Goal: Task Accomplishment & Management: Manage account settings

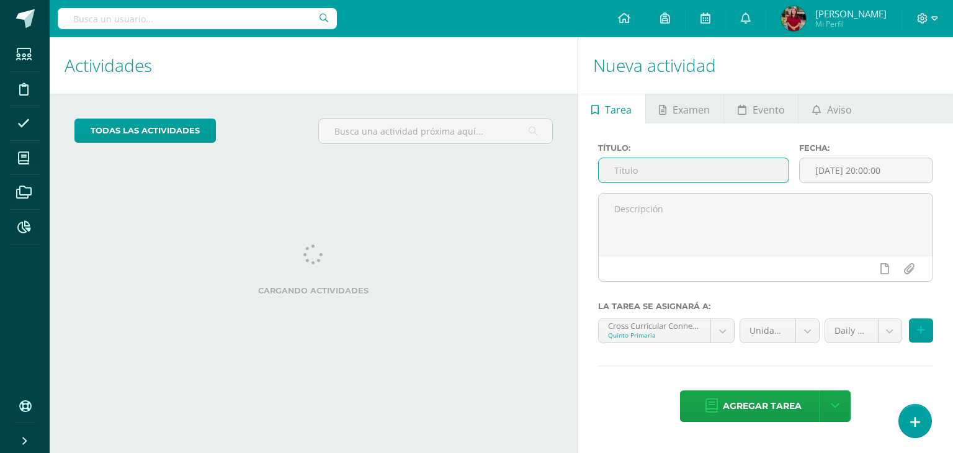
click at [650, 169] on input "text" at bounding box center [694, 170] width 190 height 24
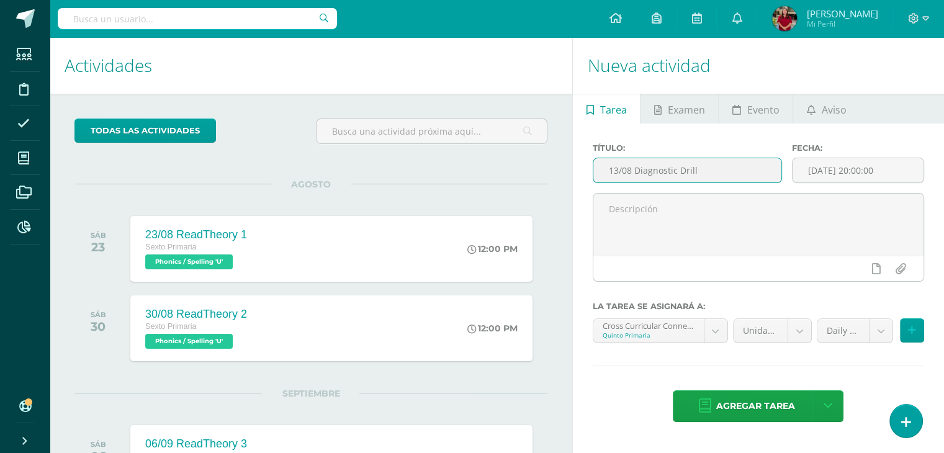
drag, startPoint x: 750, startPoint y: 161, endPoint x: 578, endPoint y: 169, distance: 171.5
click at [578, 169] on div "Título: 13/08 Diagnostic Drill Fecha: 2025-08-13 20:00:00 La tarea se asignará …" at bounding box center [758, 283] width 371 height 321
type input "13/08 Diagnostic Drill"
click at [648, 329] on body "Estudiantes Disciplina Asistencia Mis cursos Archivos Reportes Soporte Ayuda Re…" at bounding box center [472, 226] width 944 height 453
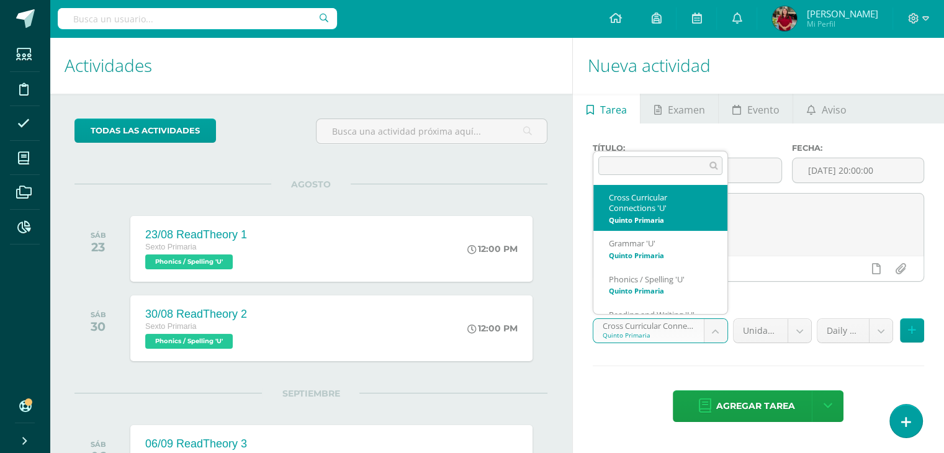
scroll to position [22, 0]
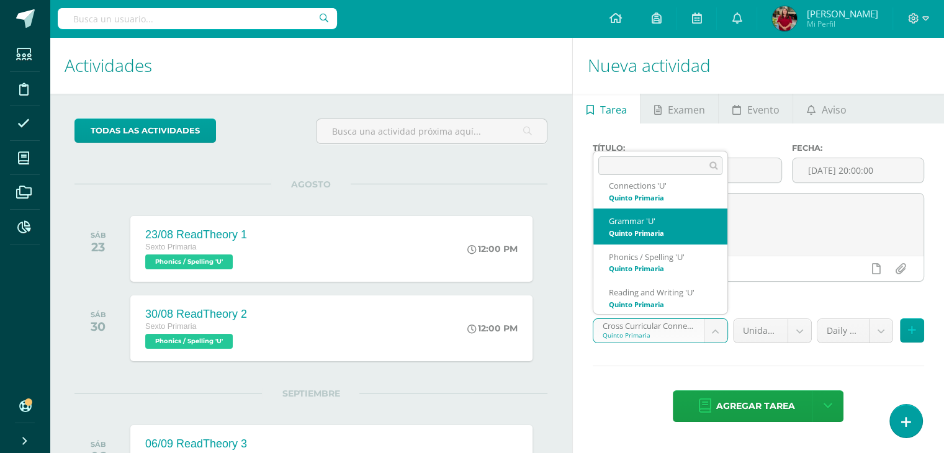
select select "200601"
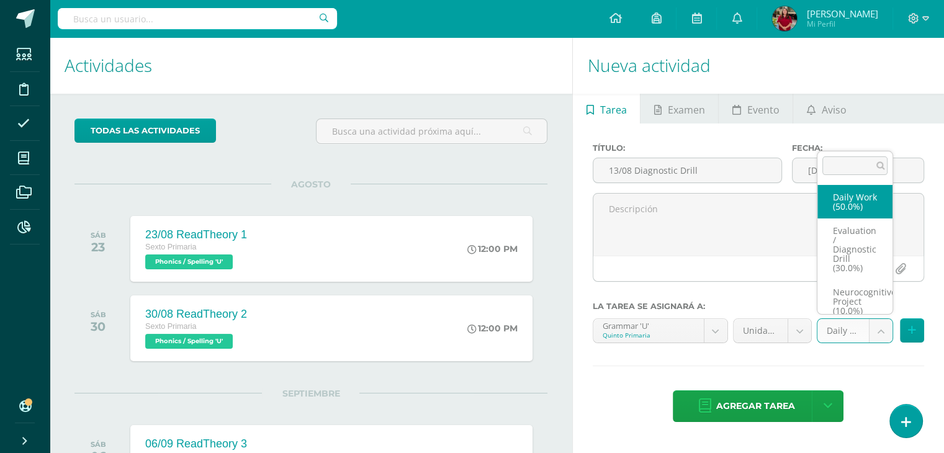
click at [843, 333] on body "Estudiantes Disciplina Asistencia Mis cursos Archivos Reportes Soporte Ayuda Re…" at bounding box center [472, 226] width 944 height 453
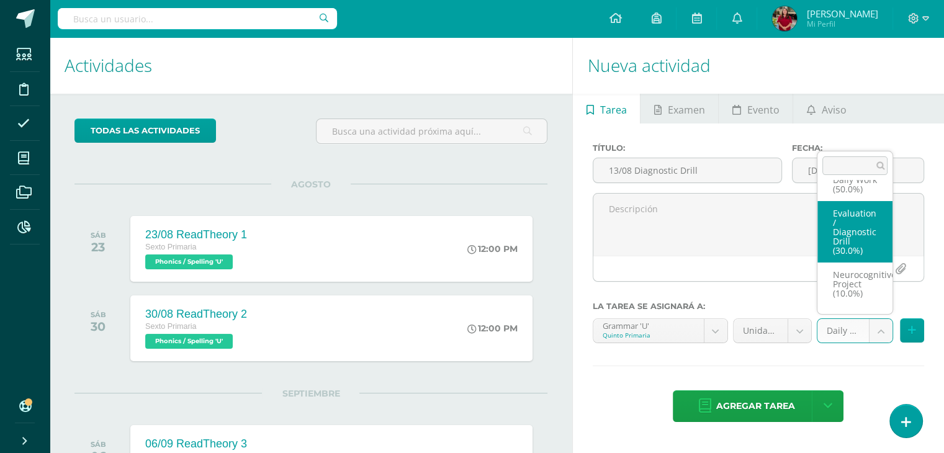
select select "205840"
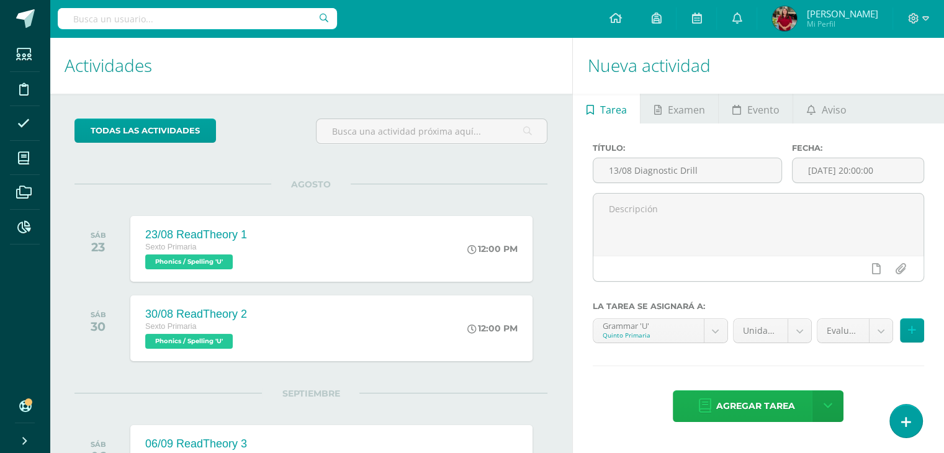
click at [760, 413] on span "Agregar tarea" at bounding box center [754, 406] width 79 height 30
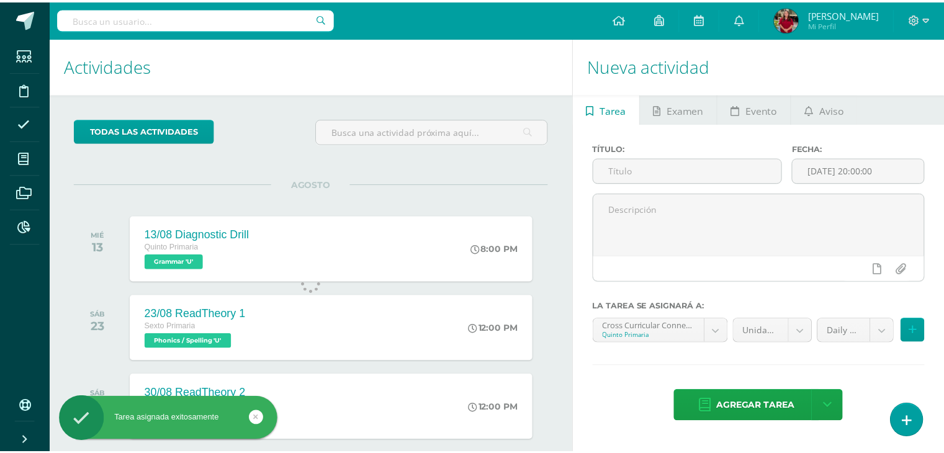
scroll to position [123, 0]
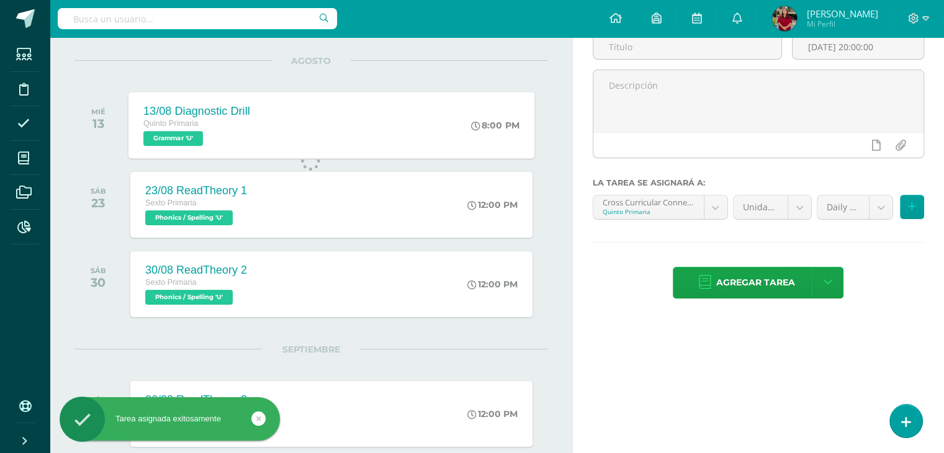
click at [272, 145] on div "13/08 Diagnostic Drill Quinto Primaria Grammar 'U' 8:00 PM 13/08 Diagnostic Dri…" at bounding box center [331, 125] width 406 height 66
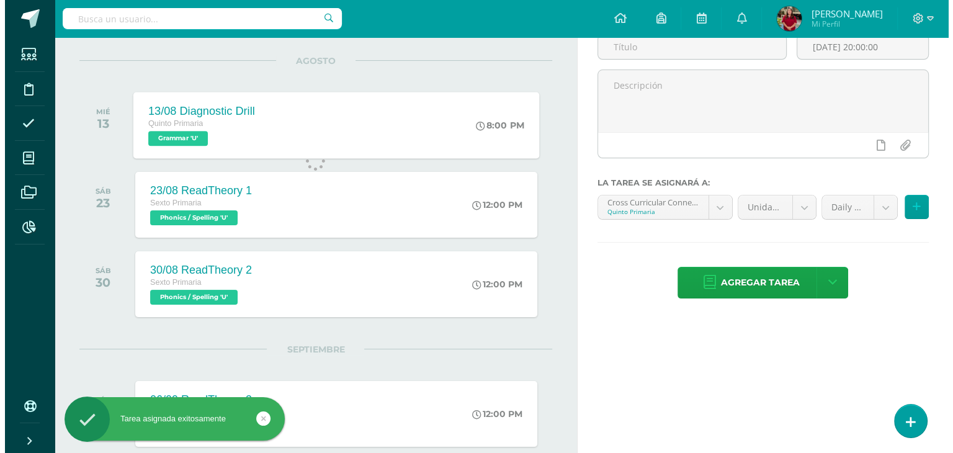
scroll to position [0, 0]
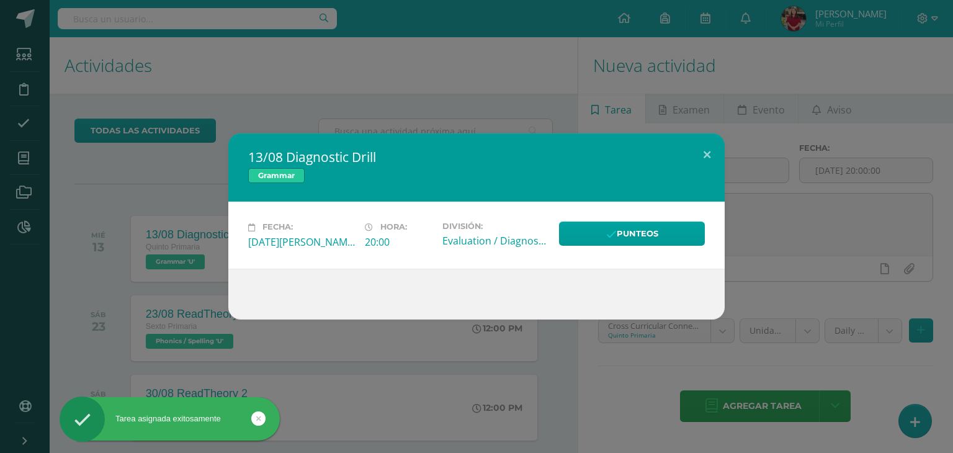
click at [597, 248] on div "Punteos" at bounding box center [632, 235] width 156 height 27
click at [598, 246] on div "Punteos" at bounding box center [632, 235] width 156 height 27
click at [600, 242] on link "Punteos" at bounding box center [632, 234] width 146 height 24
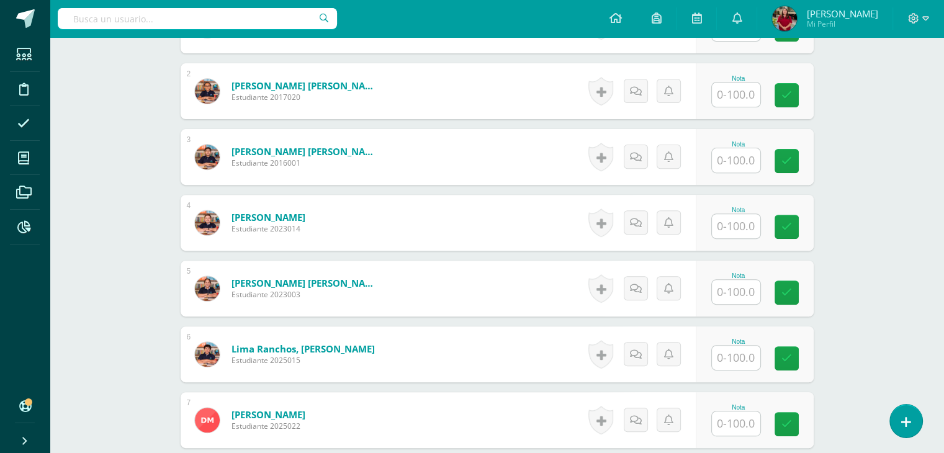
scroll to position [434, 0]
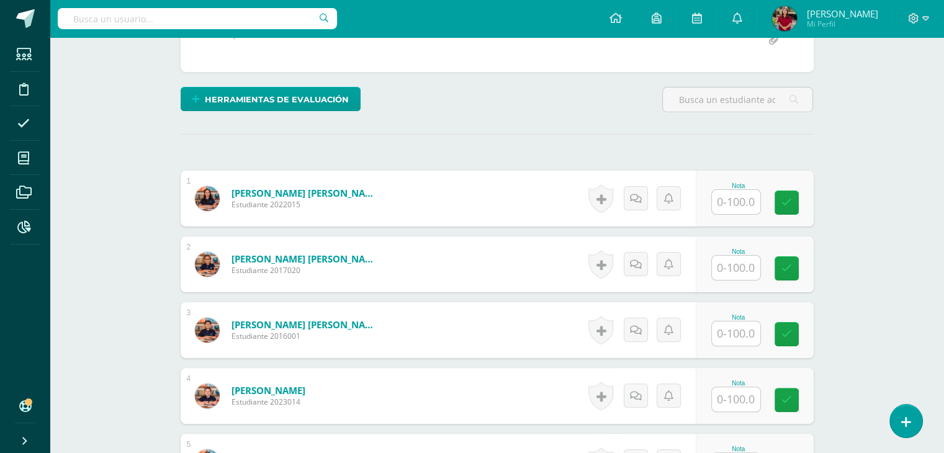
click at [730, 192] on input "text" at bounding box center [736, 202] width 48 height 24
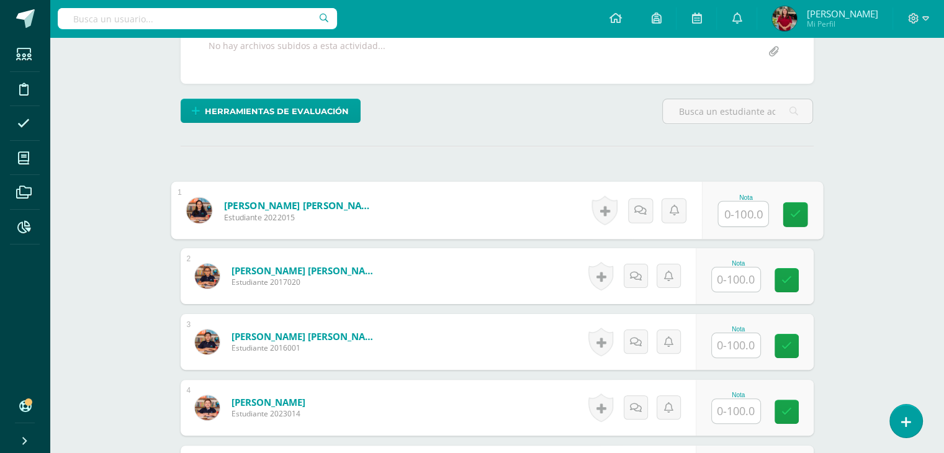
scroll to position [248, 0]
type input "62.61"
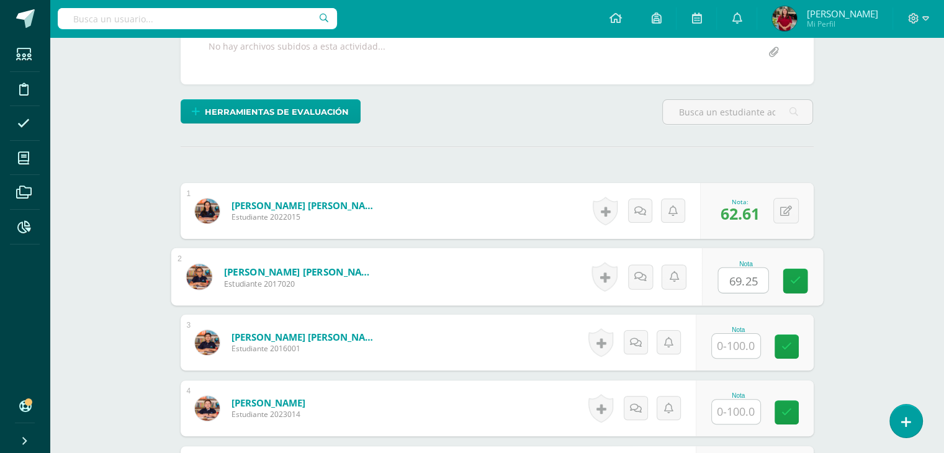
type input "69.25"
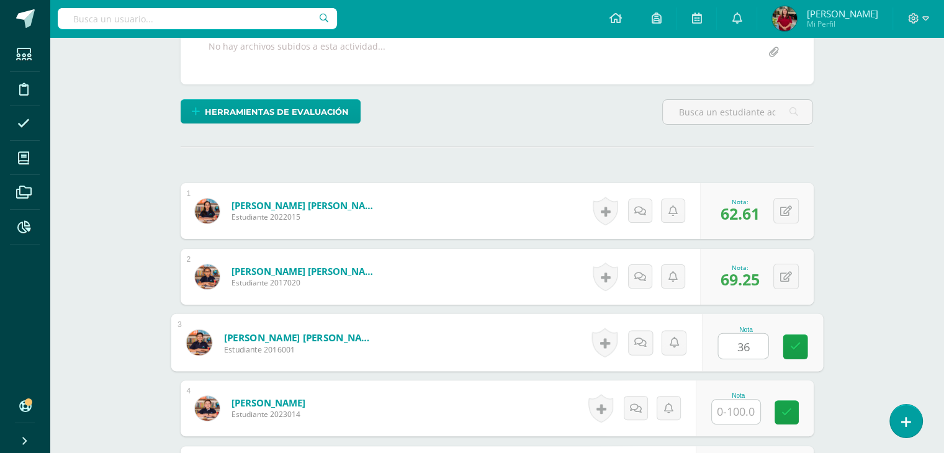
type input "36"
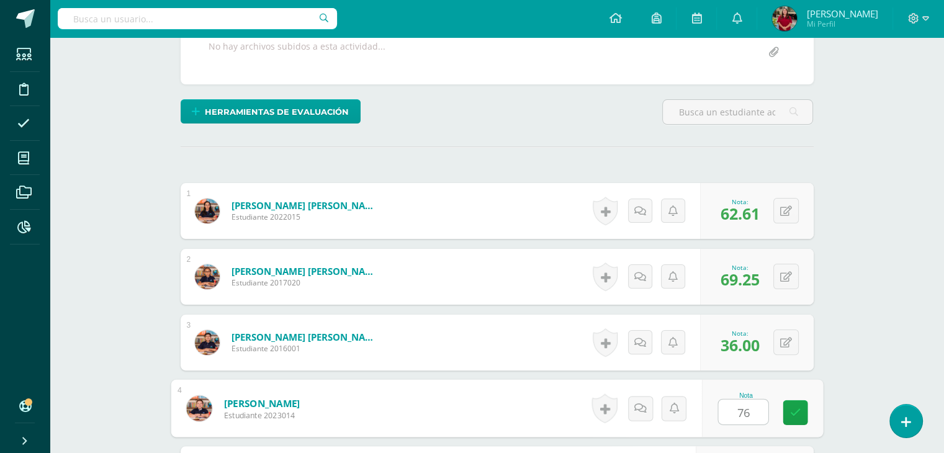
type input "76"
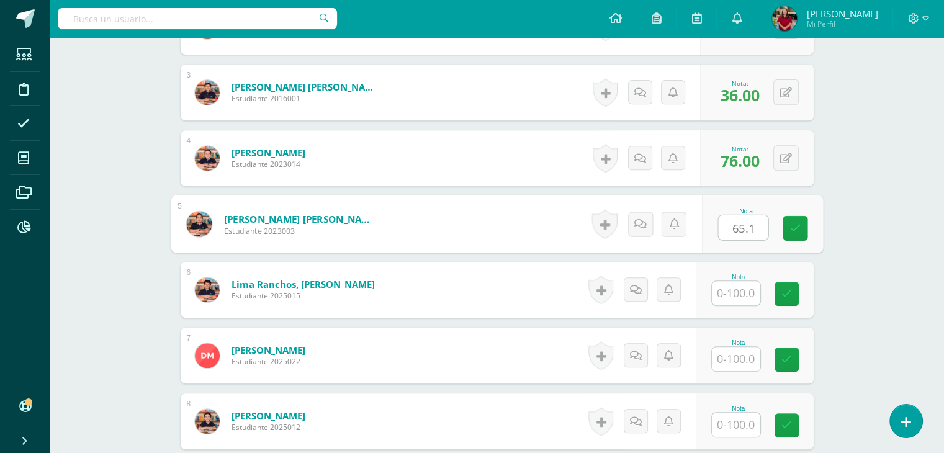
type input "65.1"
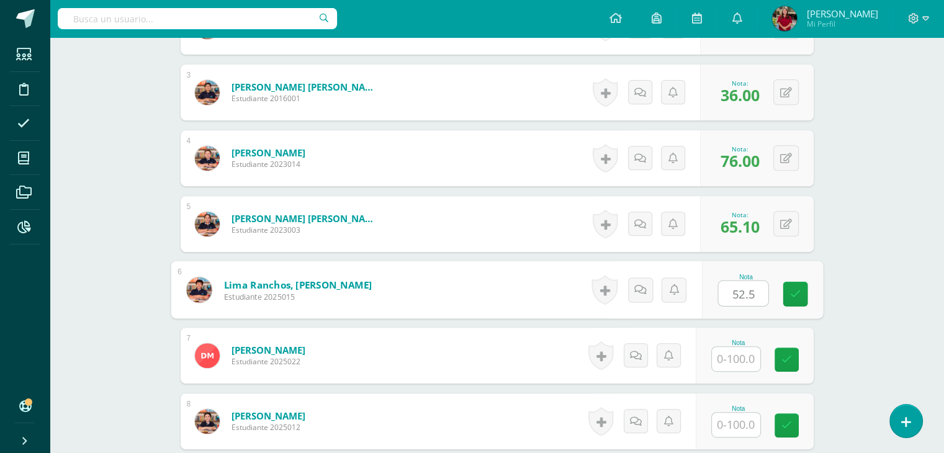
type input "52.5"
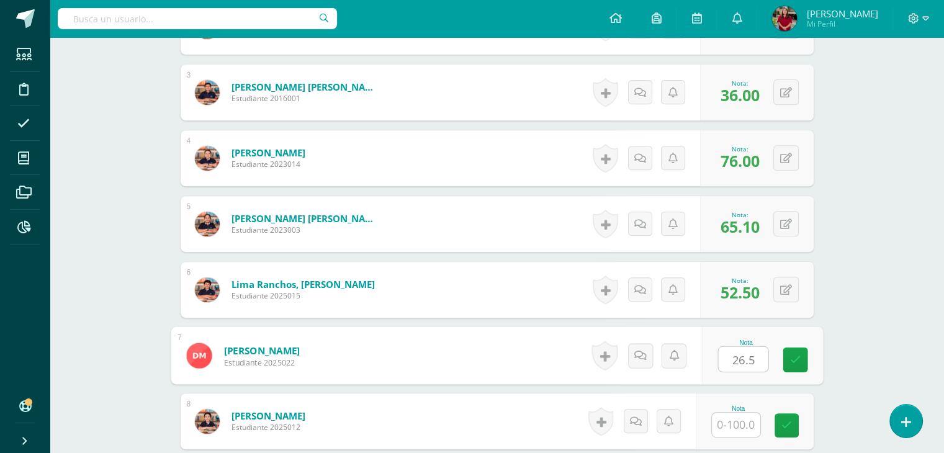
type input "26.5"
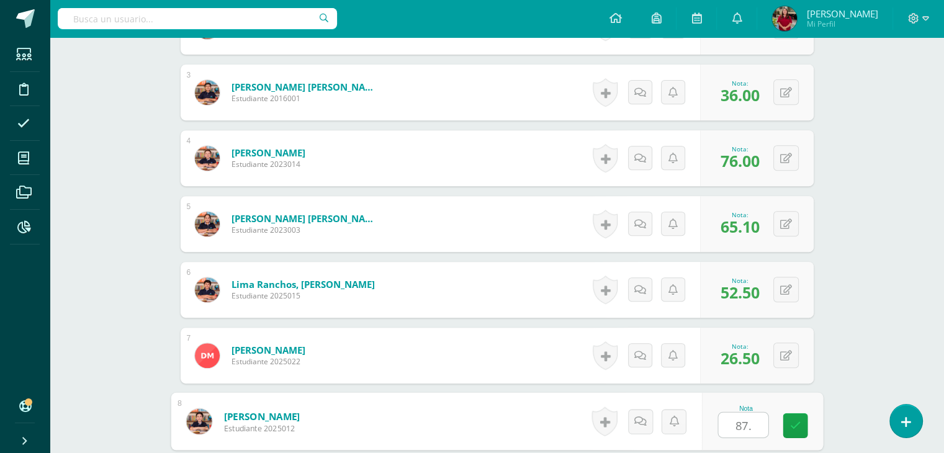
type input "87.5"
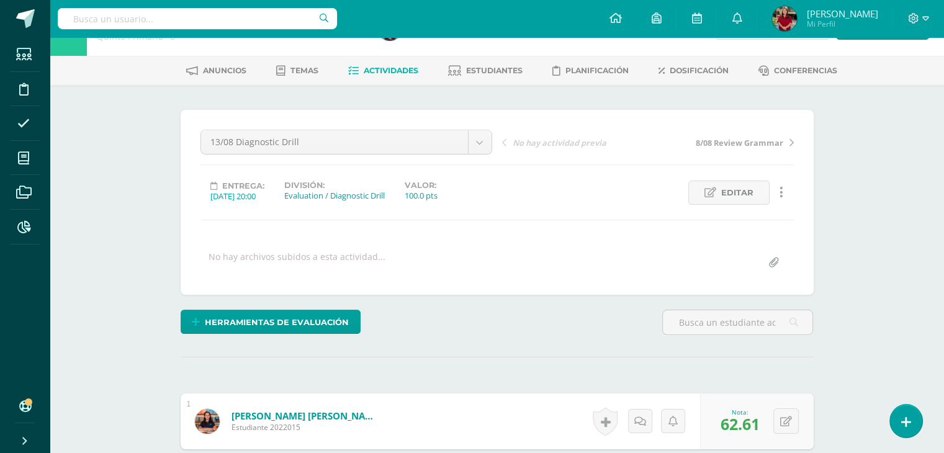
scroll to position [0, 0]
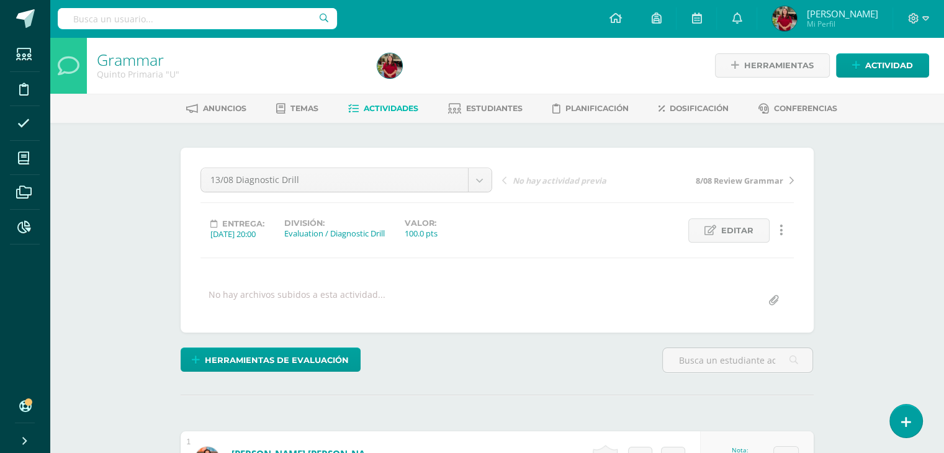
click at [370, 104] on span "Actividades" at bounding box center [391, 108] width 55 height 9
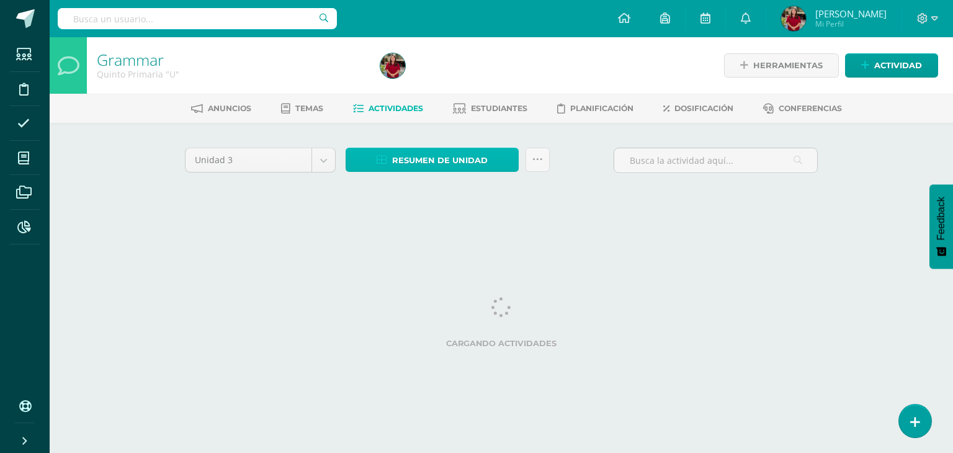
click at [380, 161] on icon at bounding box center [382, 160] width 11 height 11
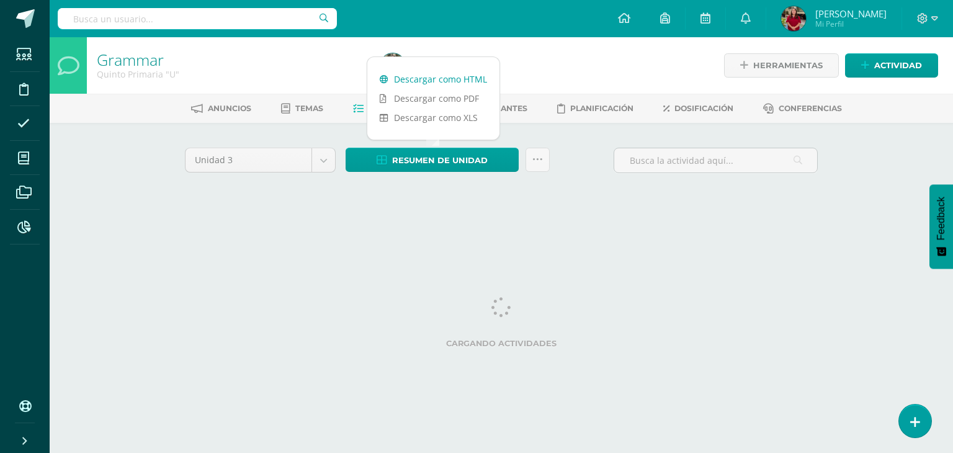
click at [415, 83] on link "Descargar como HTML" at bounding box center [433, 78] width 132 height 19
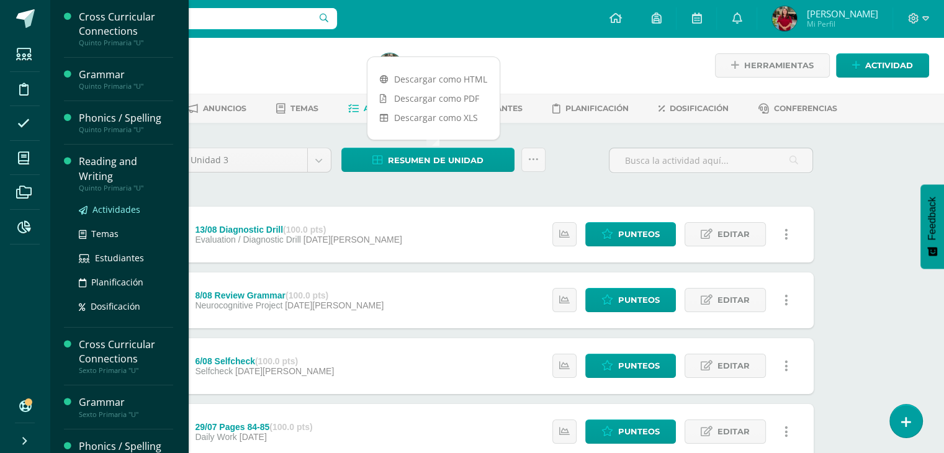
click at [119, 208] on span "Actividades" at bounding box center [116, 210] width 48 height 12
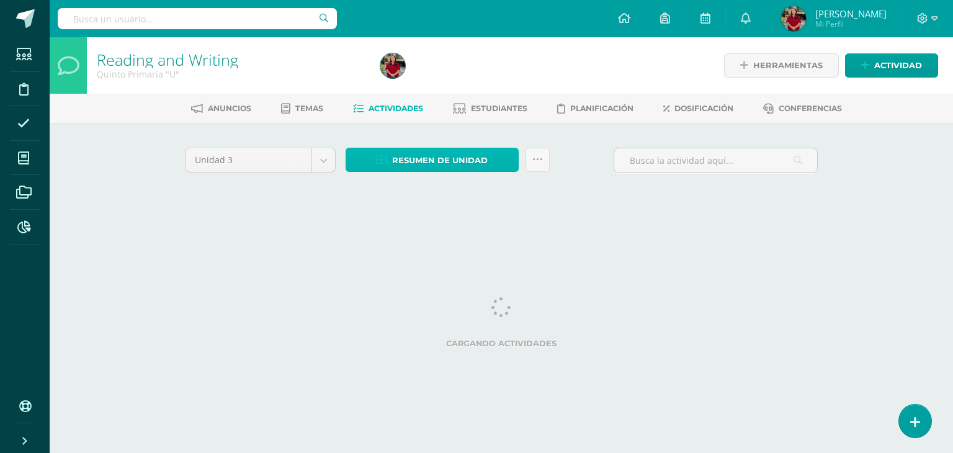
click at [418, 167] on span "Resumen de unidad" at bounding box center [440, 160] width 96 height 23
click at [444, 165] on span "Resumen de unidad" at bounding box center [440, 160] width 96 height 23
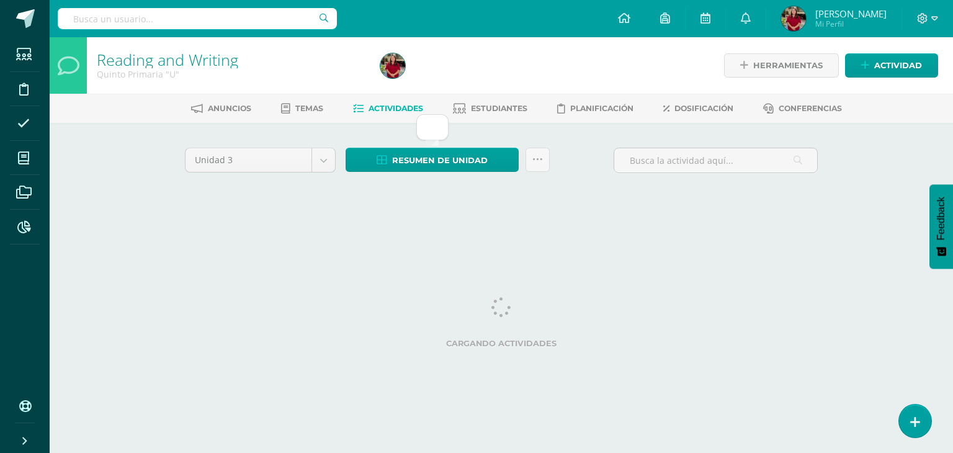
click at [411, 231] on html "Estudiantes Disciplina Asistencia Mis cursos Archivos Reportes Soporte Ayuda Re…" at bounding box center [476, 115] width 953 height 231
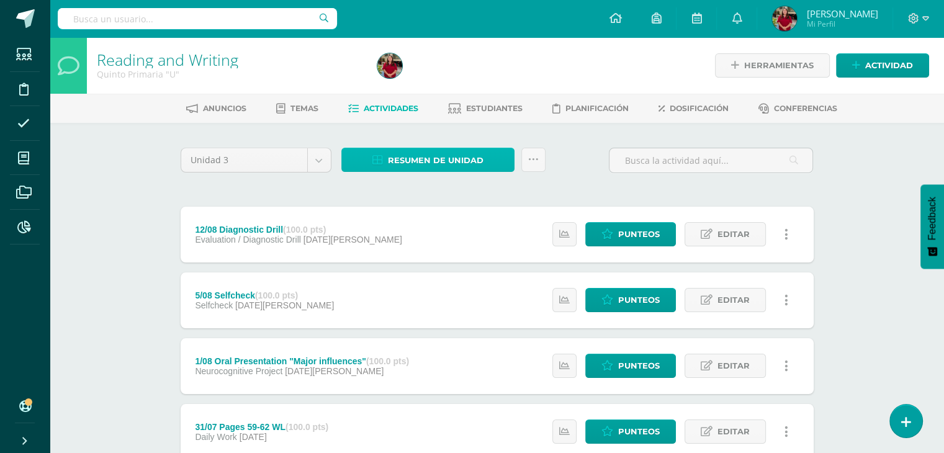
click at [429, 166] on span "Resumen de unidad" at bounding box center [436, 160] width 96 height 23
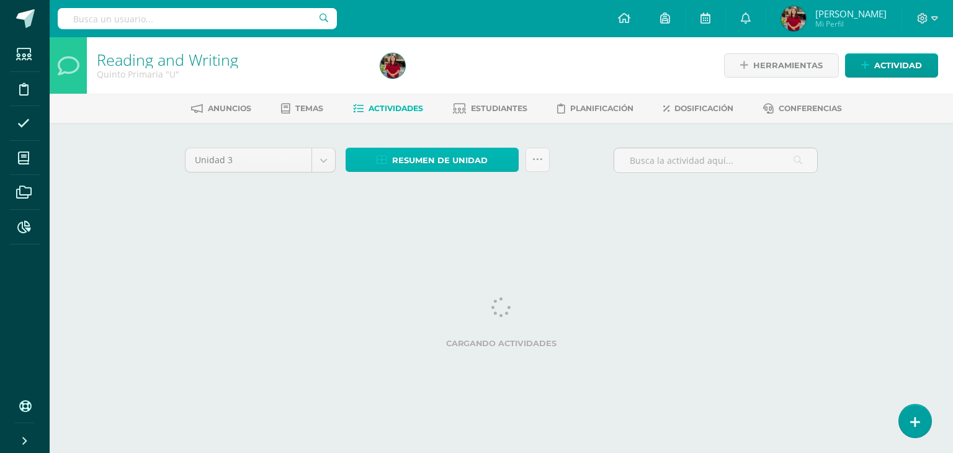
click at [406, 156] on span "Resumen de unidad" at bounding box center [440, 160] width 96 height 23
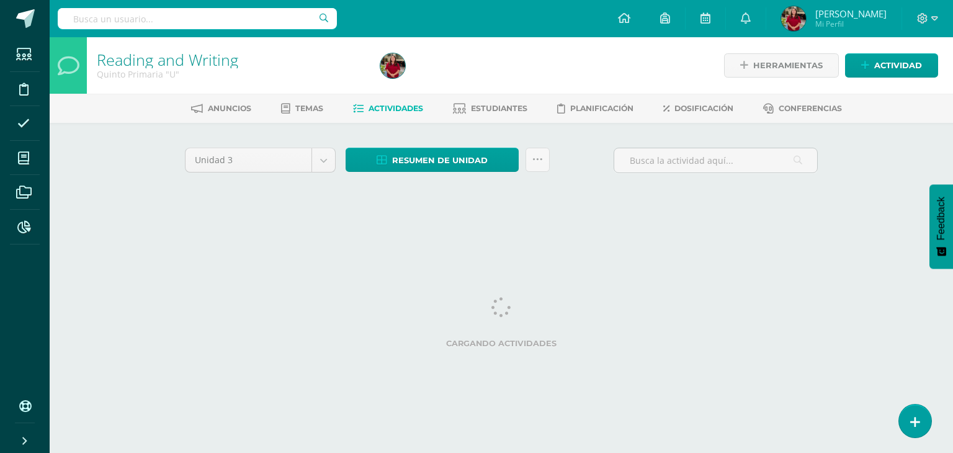
click at [434, 80] on div at bounding box center [519, 65] width 289 height 56
click at [424, 169] on span "Resumen de unidad" at bounding box center [440, 160] width 96 height 23
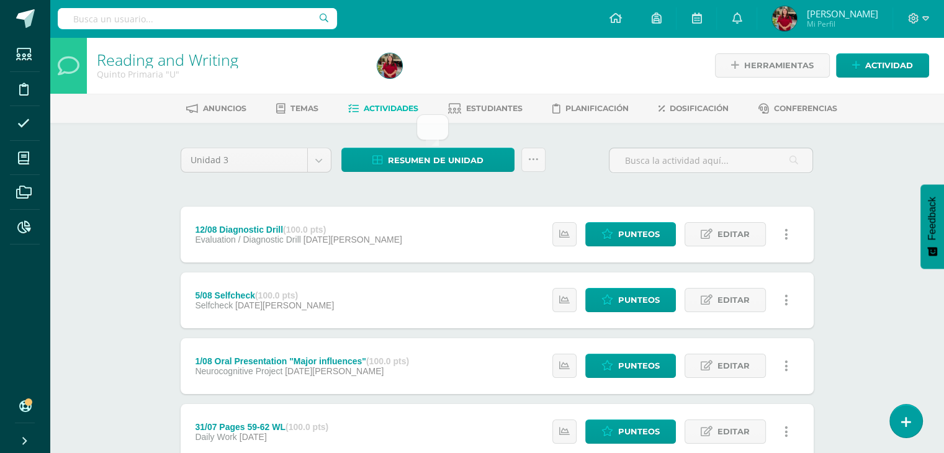
click at [366, 210] on div "12/08 Diagnostic Drill (100.0 pts) Evaluation / Diagnostic Drill [DATE][PERSON_…" at bounding box center [299, 235] width 236 height 56
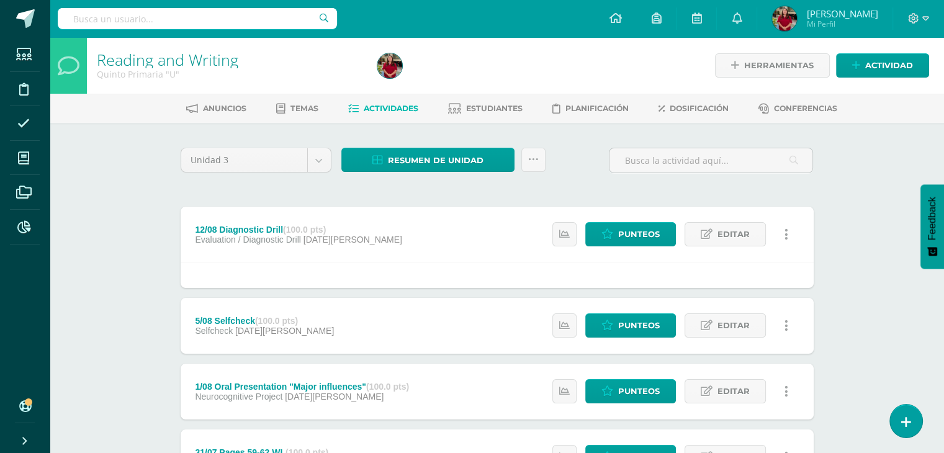
click at [388, 172] on div "Resumen de unidad Subir actividades en masa Enviar punteos a revision Historial…" at bounding box center [443, 165] width 214 height 35
click at [389, 164] on span "Resumen de unidad" at bounding box center [436, 160] width 96 height 23
click at [437, 169] on span "Resumen de unidad" at bounding box center [436, 160] width 96 height 23
click at [434, 164] on span "Resumen de unidad" at bounding box center [436, 160] width 96 height 23
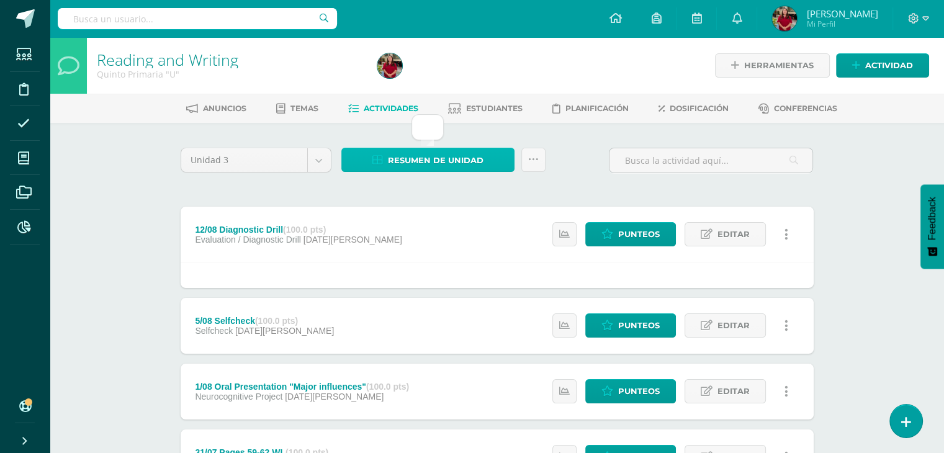
click at [434, 164] on span "Resumen de unidad" at bounding box center [436, 160] width 96 height 23
click at [399, 155] on span "Resumen de unidad" at bounding box center [436, 160] width 96 height 23
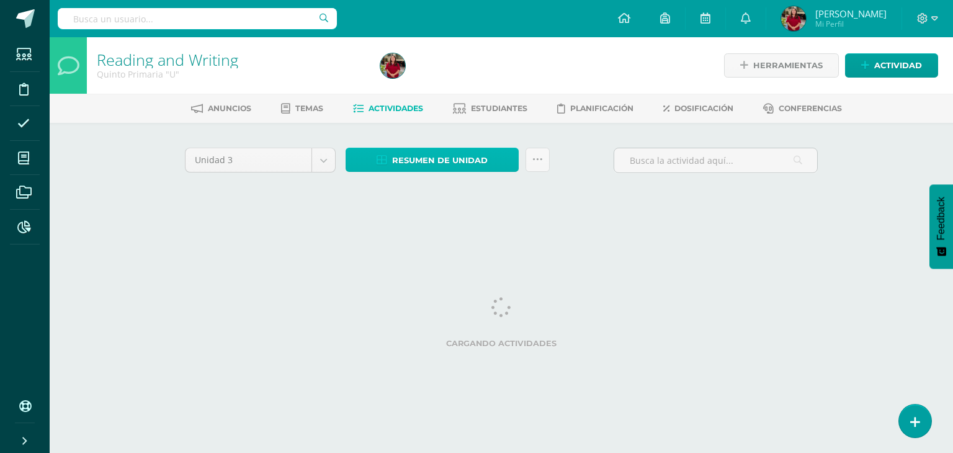
click at [407, 160] on span "Resumen de unidad" at bounding box center [440, 160] width 96 height 23
click at [424, 152] on span "Resumen de unidad" at bounding box center [440, 160] width 96 height 23
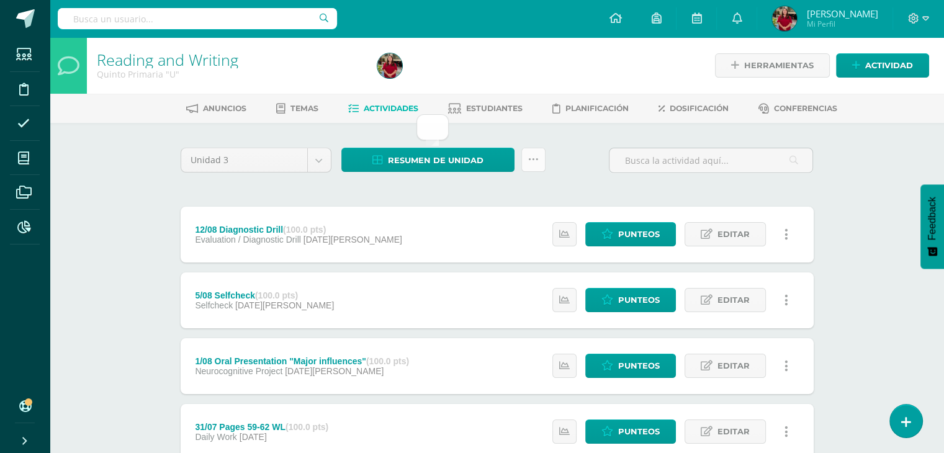
click at [537, 158] on icon at bounding box center [533, 160] width 11 height 11
click at [483, 160] on link "Resumen de unidad" at bounding box center [427, 160] width 173 height 24
click at [483, 110] on span "Estudiantes" at bounding box center [494, 108] width 56 height 9
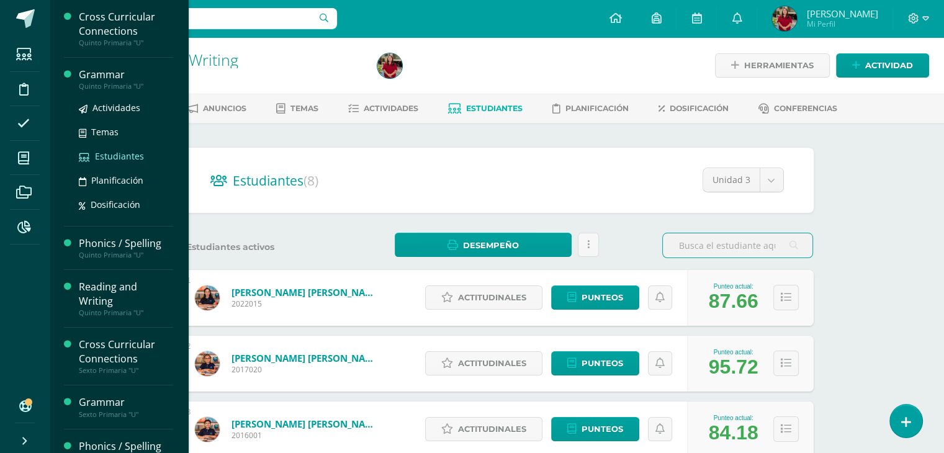
click at [102, 155] on span "Estudiantes" at bounding box center [119, 156] width 49 height 12
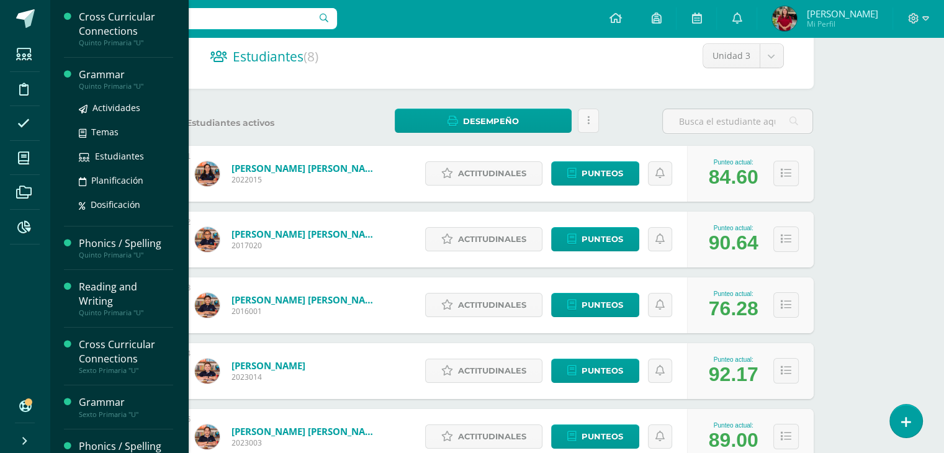
scroll to position [124, 0]
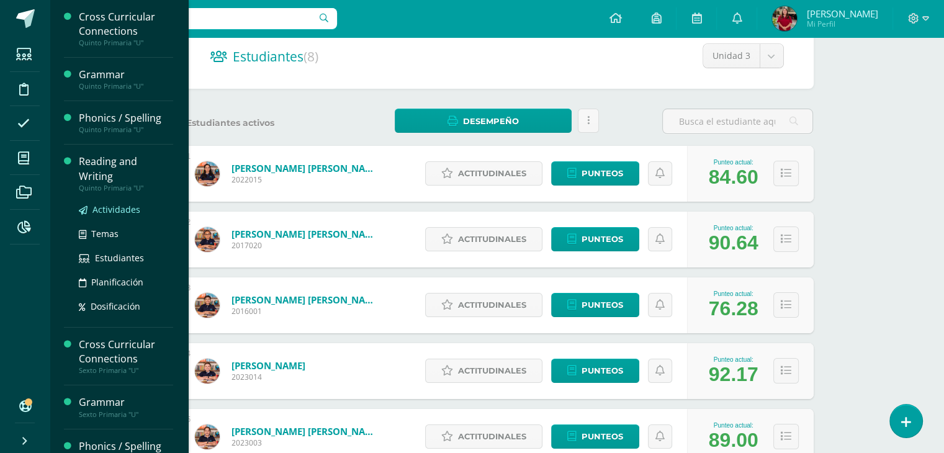
click at [82, 204] on span at bounding box center [83, 210] width 9 height 12
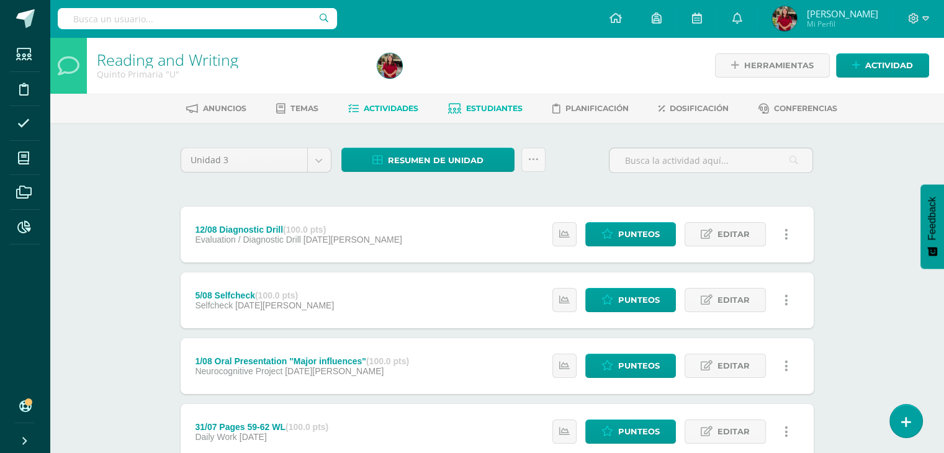
click at [516, 118] on link "Estudiantes" at bounding box center [485, 109] width 74 height 20
click at [505, 113] on link "Estudiantes" at bounding box center [485, 109] width 74 height 20
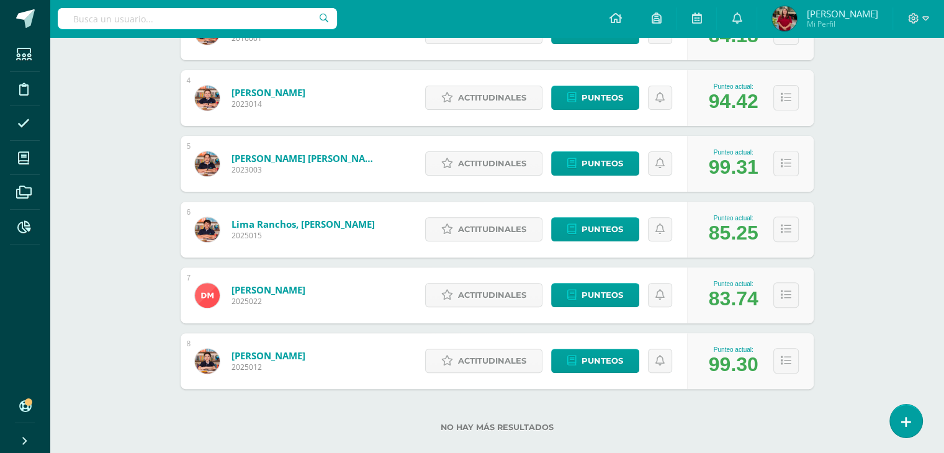
scroll to position [416, 0]
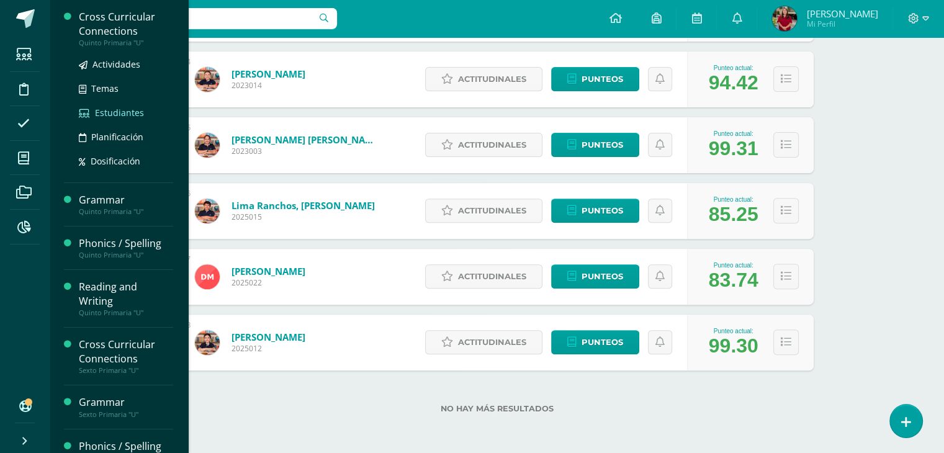
click at [115, 110] on span "Estudiantes" at bounding box center [119, 113] width 49 height 12
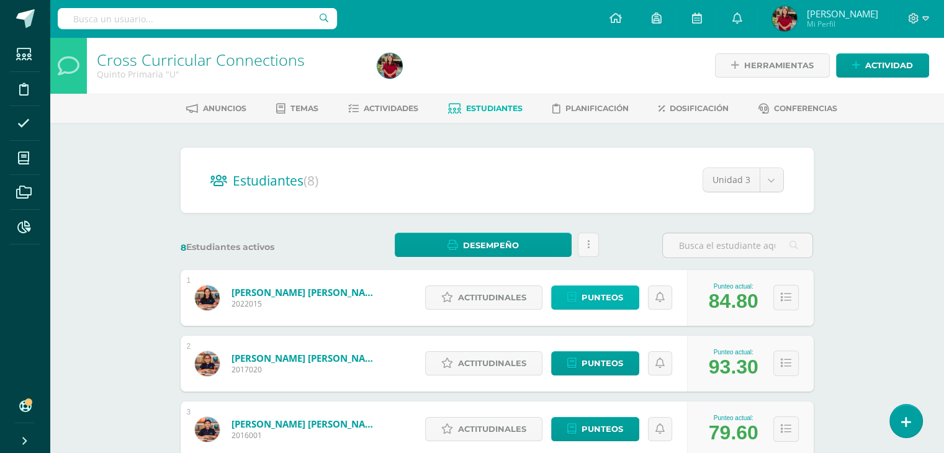
click at [575, 297] on icon at bounding box center [571, 297] width 9 height 11
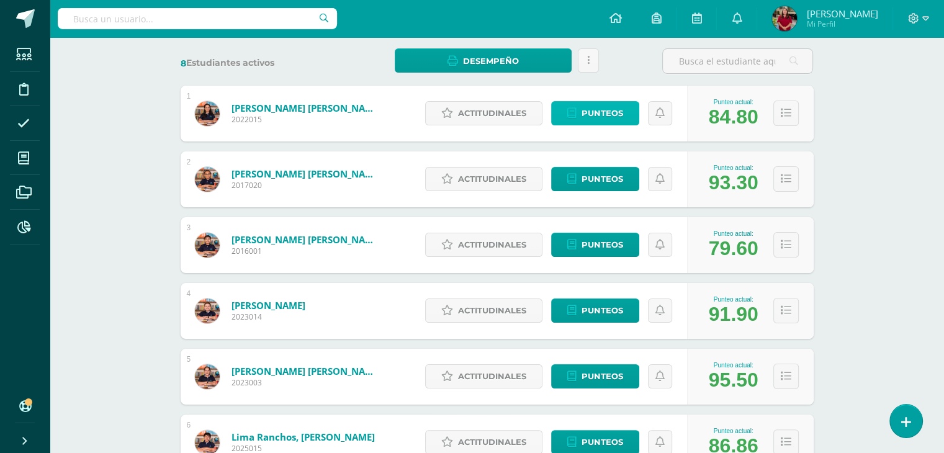
click at [586, 123] on span "Punteos" at bounding box center [602, 113] width 42 height 23
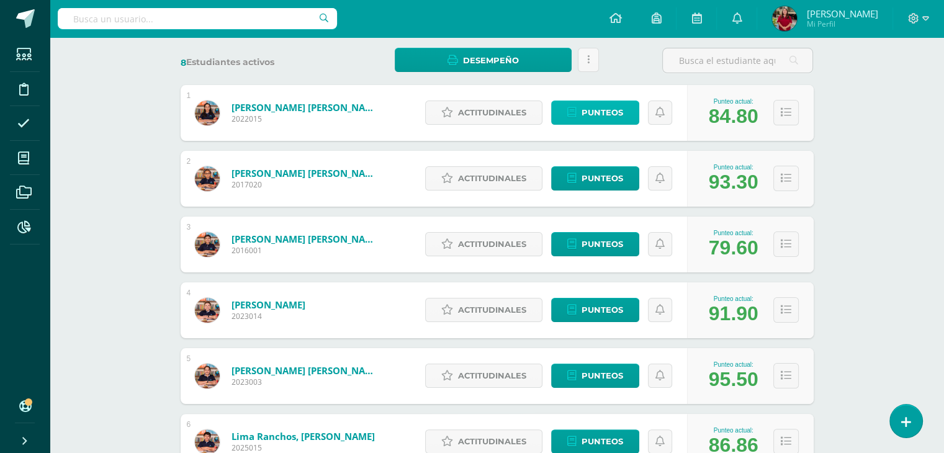
scroll to position [186, 0]
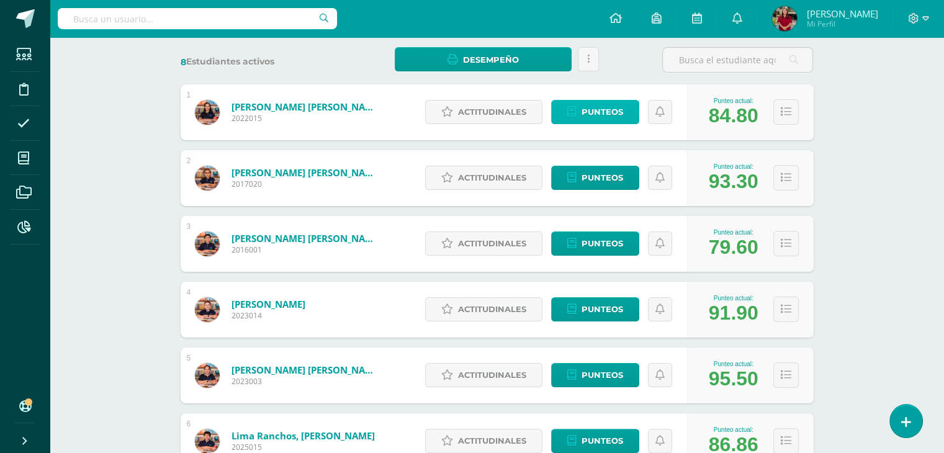
click at [584, 107] on span "Punteos" at bounding box center [602, 112] width 42 height 23
click at [791, 115] on button at bounding box center [785, 111] width 25 height 25
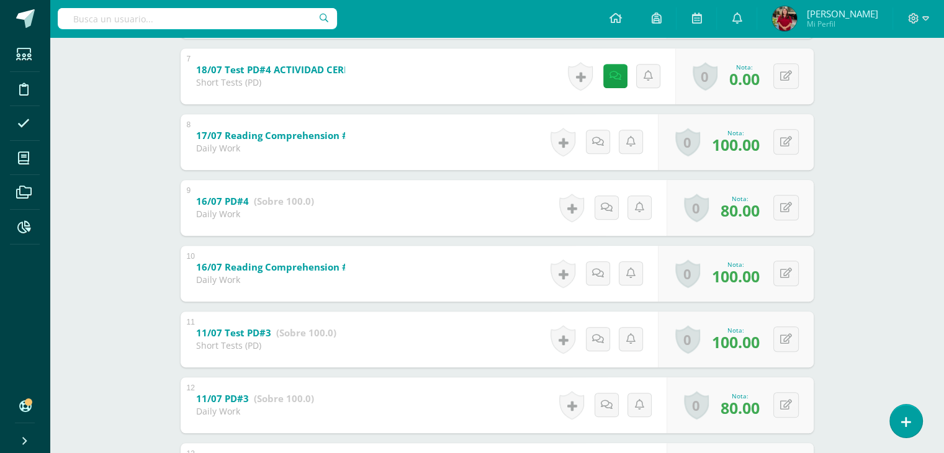
scroll to position [655, 0]
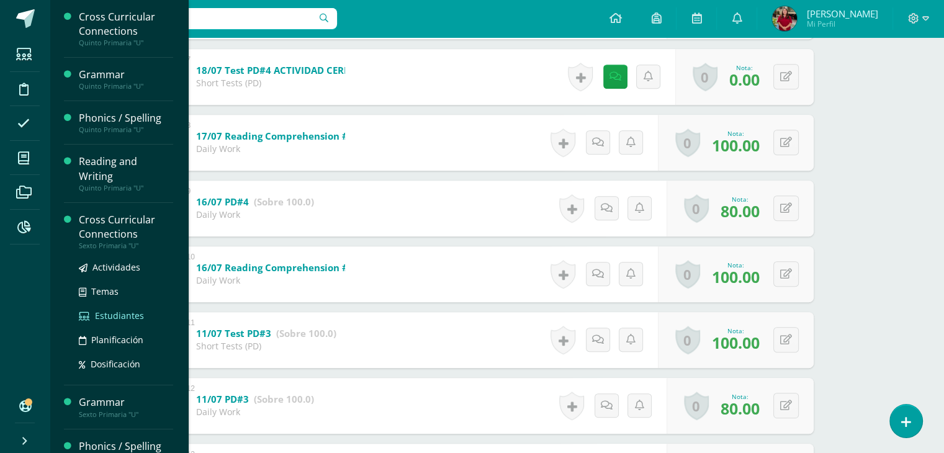
click at [107, 316] on span "Estudiantes" at bounding box center [119, 316] width 49 height 12
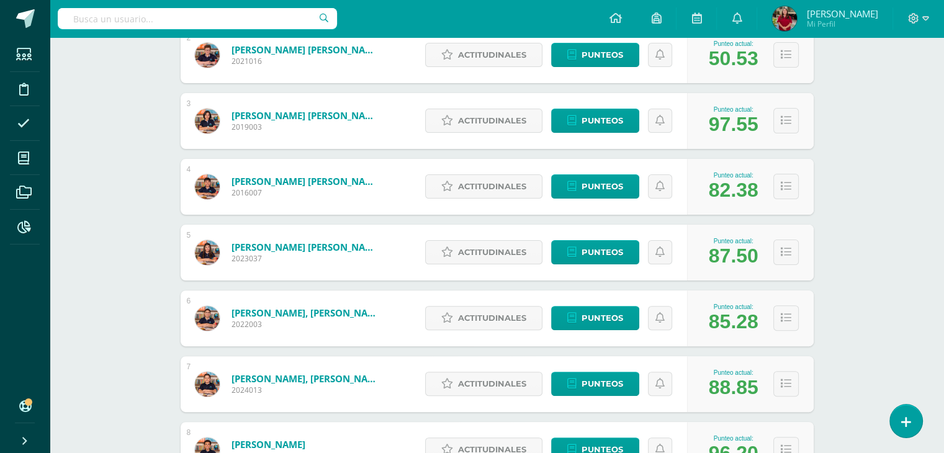
scroll to position [309, 0]
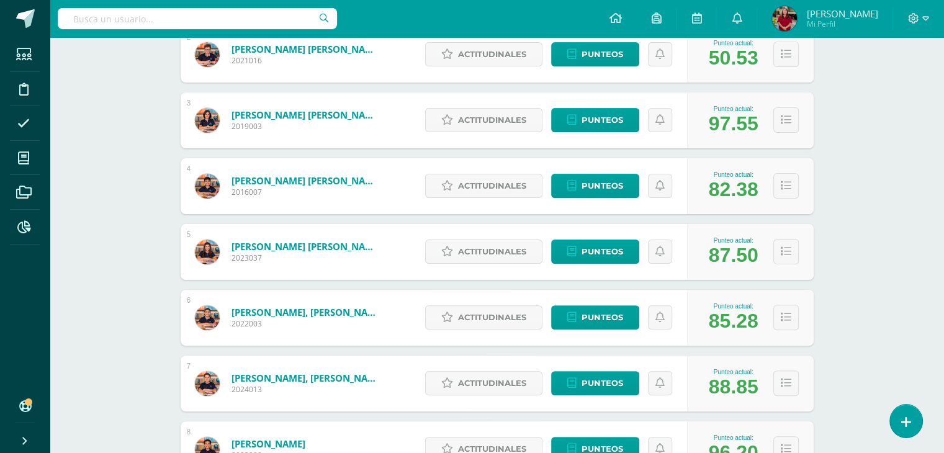
drag, startPoint x: 731, startPoint y: 182, endPoint x: 744, endPoint y: 182, distance: 13.0
click at [744, 182] on div "82.38" at bounding box center [734, 189] width 50 height 23
click at [727, 231] on div "Punteo actual: 87.50" at bounding box center [750, 252] width 127 height 56
drag, startPoint x: 711, startPoint y: 275, endPoint x: 735, endPoint y: 269, distance: 24.8
click at [735, 269] on div "Punteo actual: 87.50" at bounding box center [750, 252] width 127 height 56
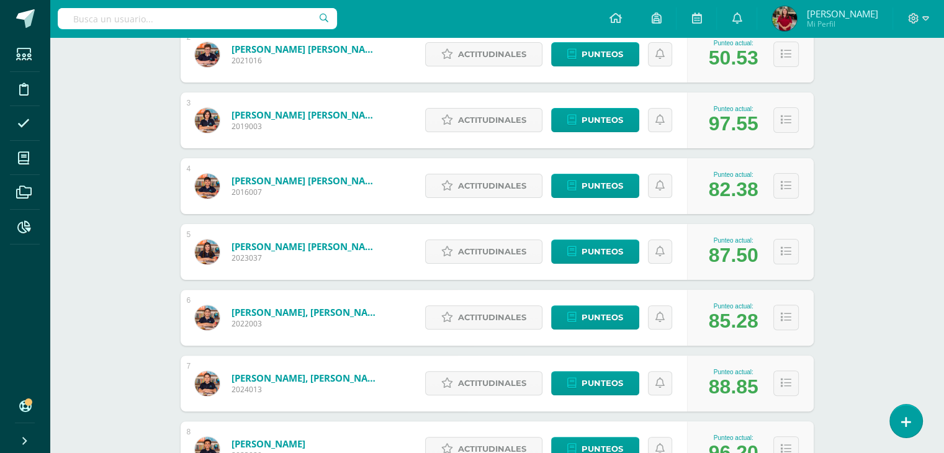
drag, startPoint x: 729, startPoint y: 251, endPoint x: 707, endPoint y: 256, distance: 22.4
click at [712, 255] on div "87.50" at bounding box center [734, 255] width 50 height 23
